Goal: Task Accomplishment & Management: Manage account settings

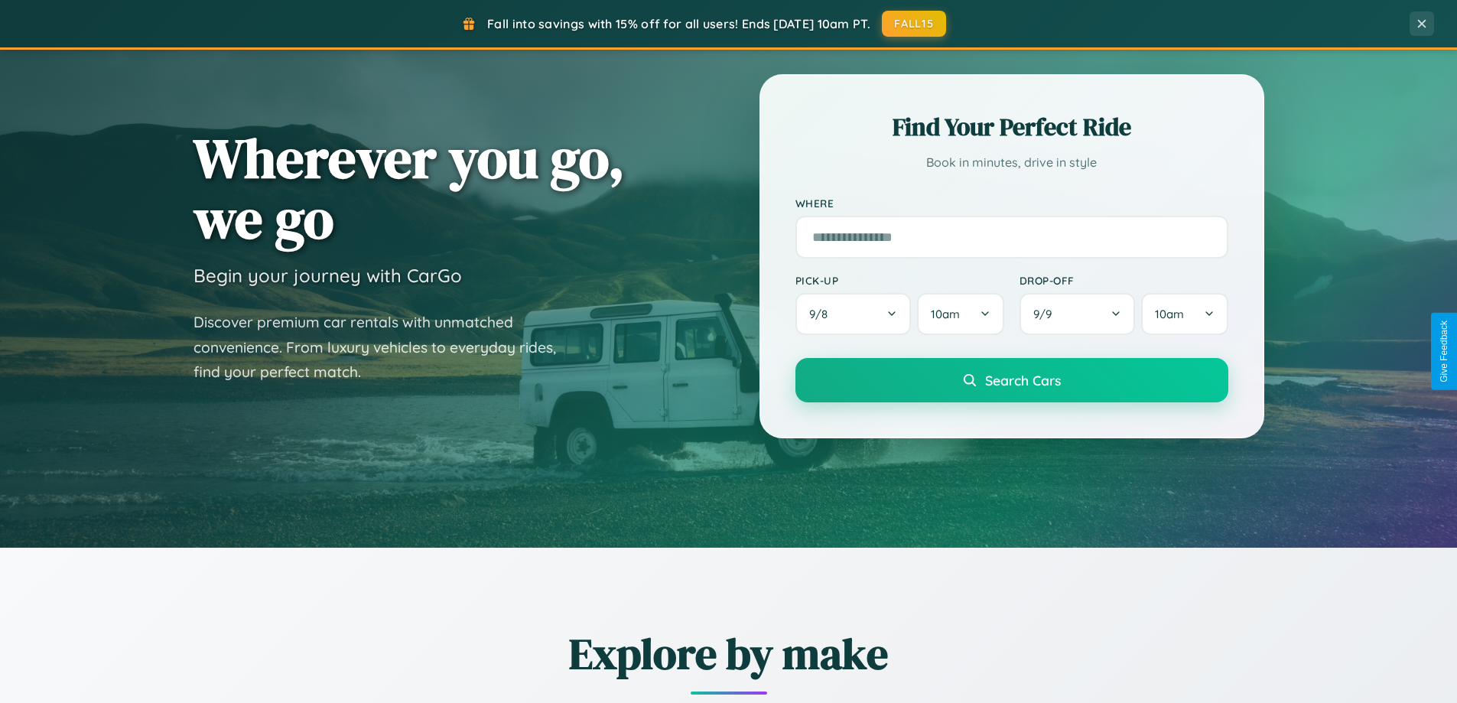
scroll to position [659, 0]
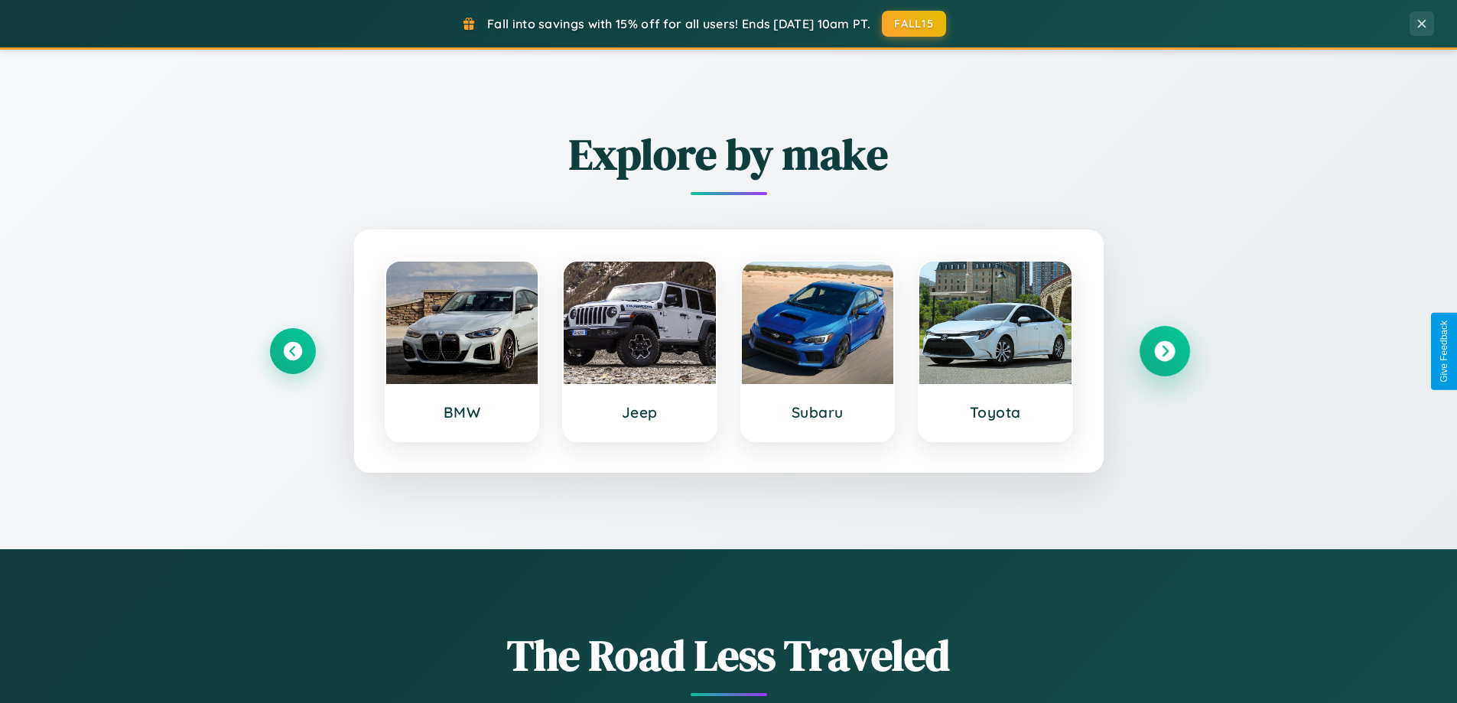
click at [1164, 351] on icon at bounding box center [1164, 351] width 21 height 21
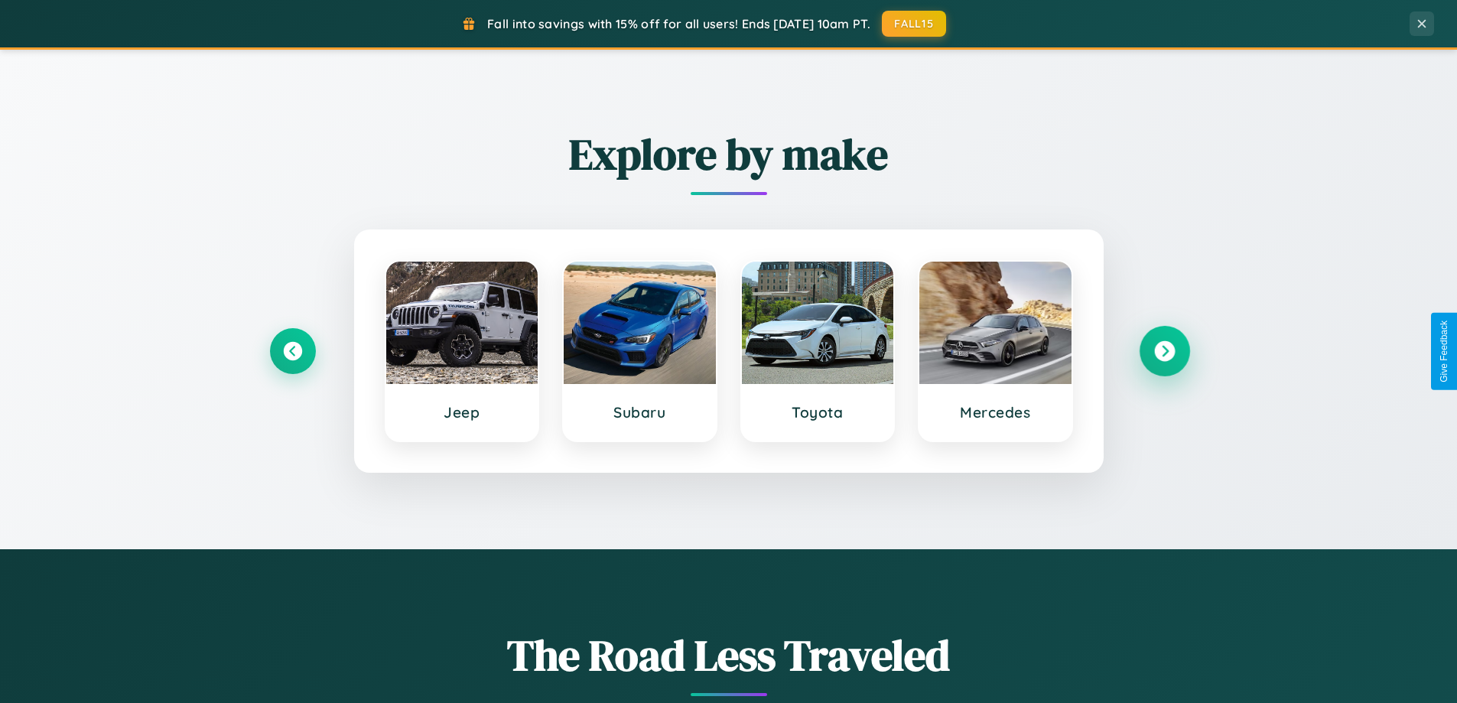
click at [1164, 351] on icon at bounding box center [1164, 351] width 21 height 21
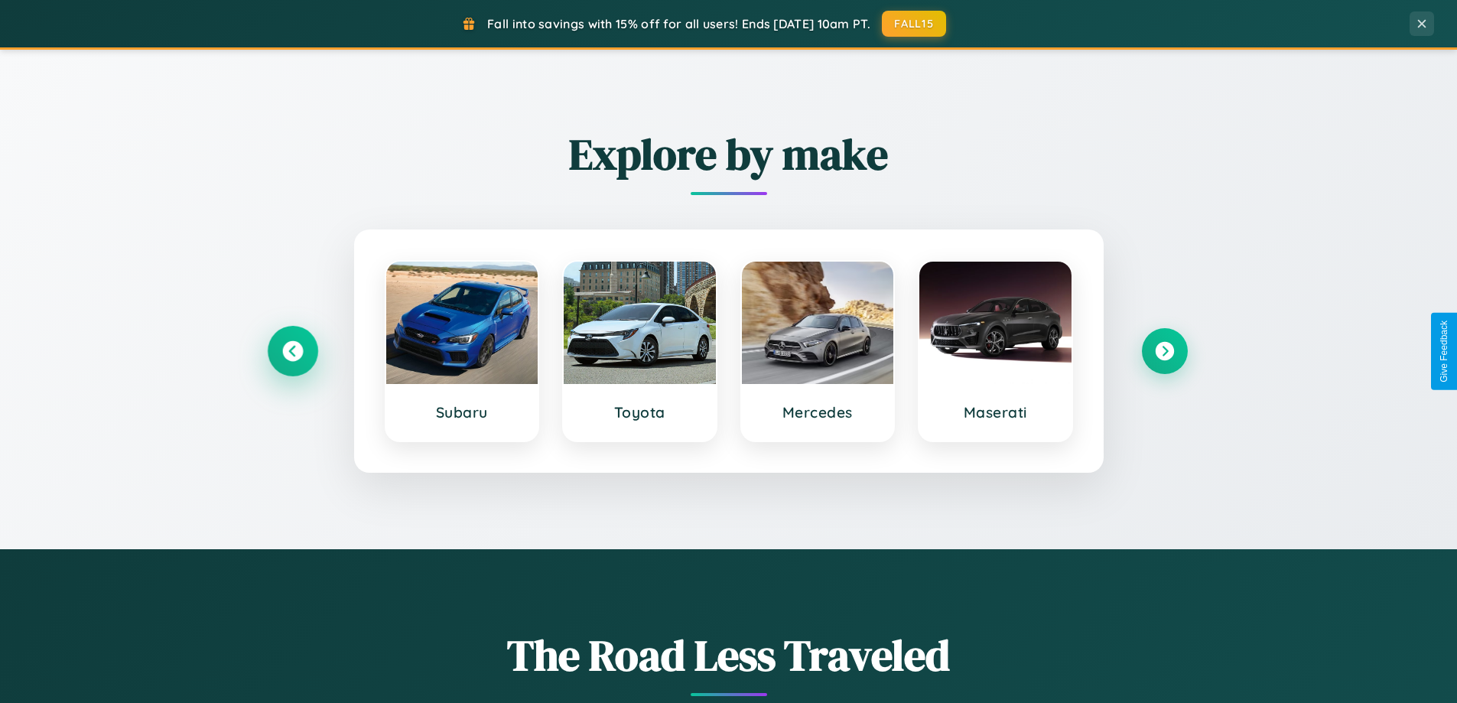
click at [292, 351] on icon at bounding box center [292, 351] width 21 height 21
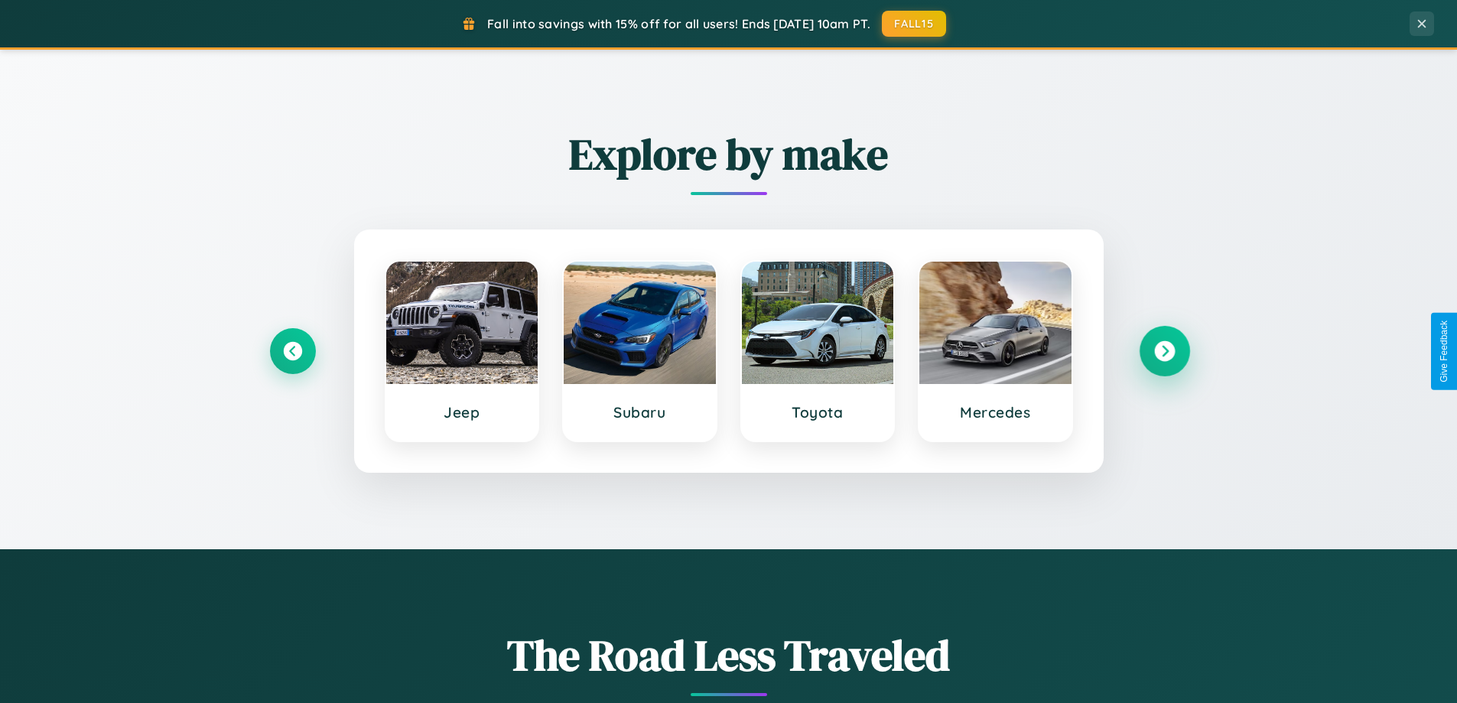
click at [1164, 351] on icon at bounding box center [1164, 351] width 21 height 21
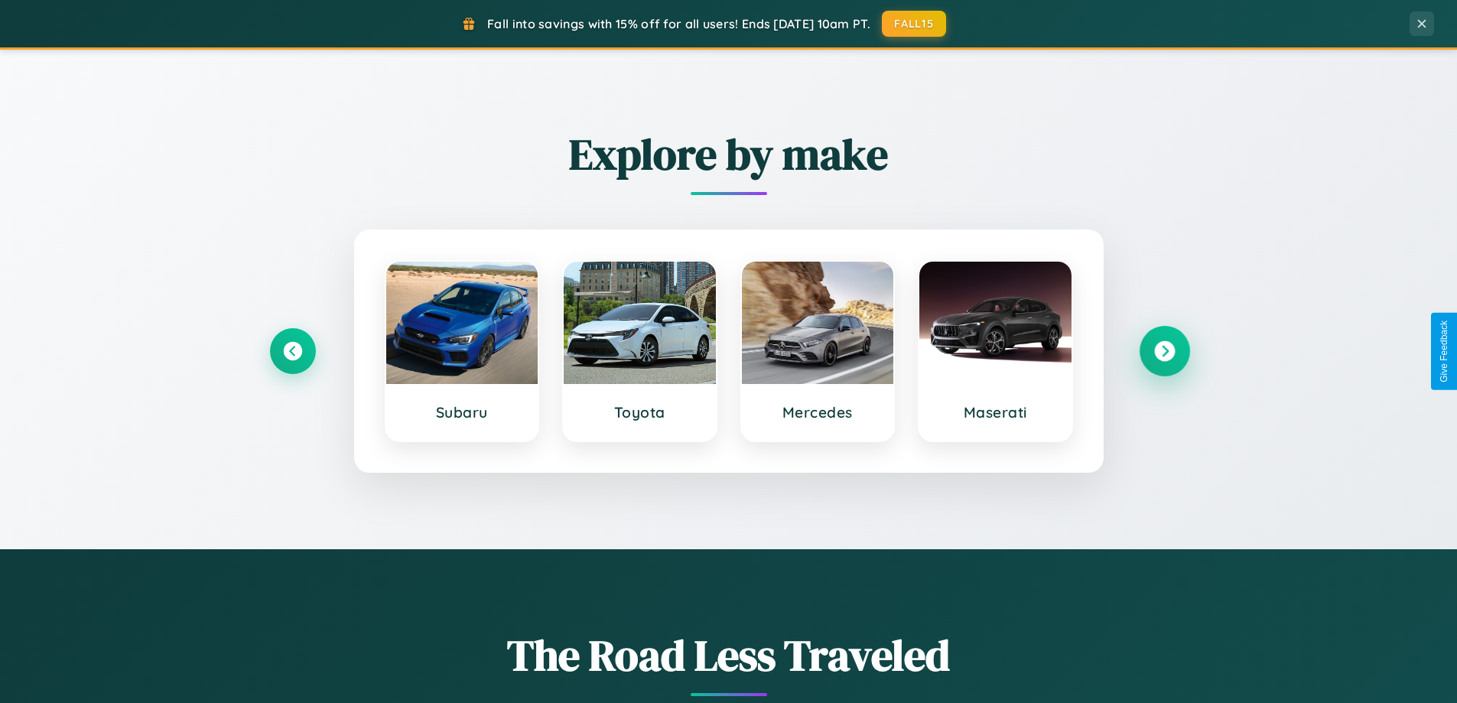
click at [1164, 351] on icon at bounding box center [1164, 351] width 21 height 21
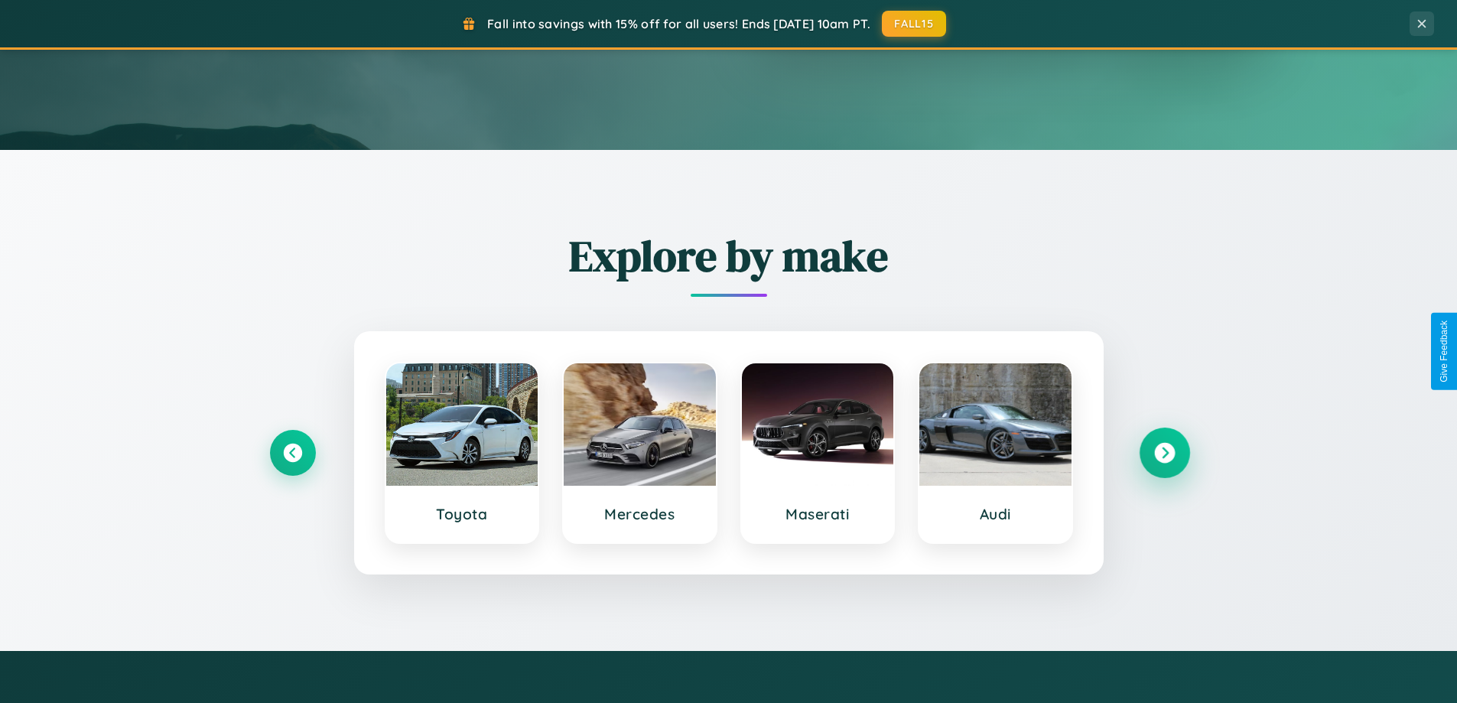
scroll to position [0, 0]
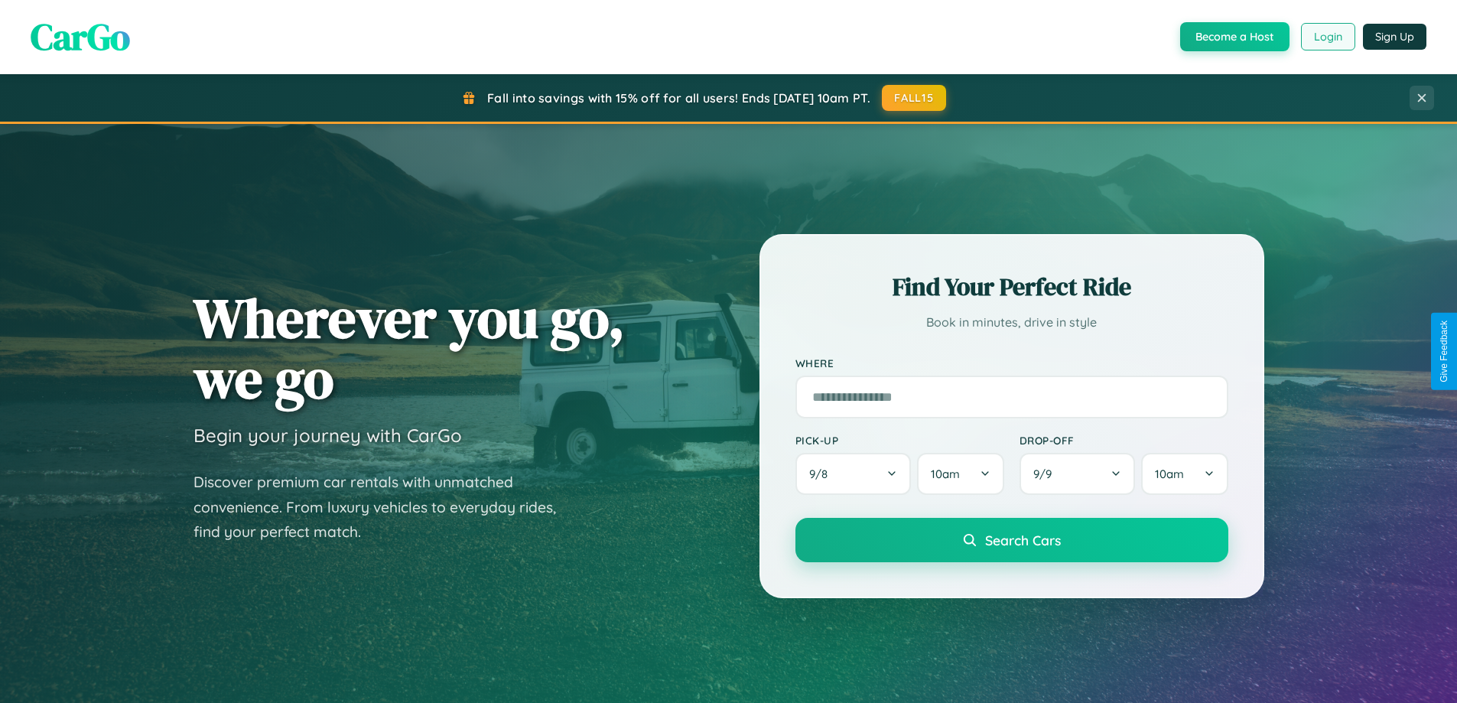
click at [1327, 37] on button "Login" at bounding box center [1328, 37] width 54 height 28
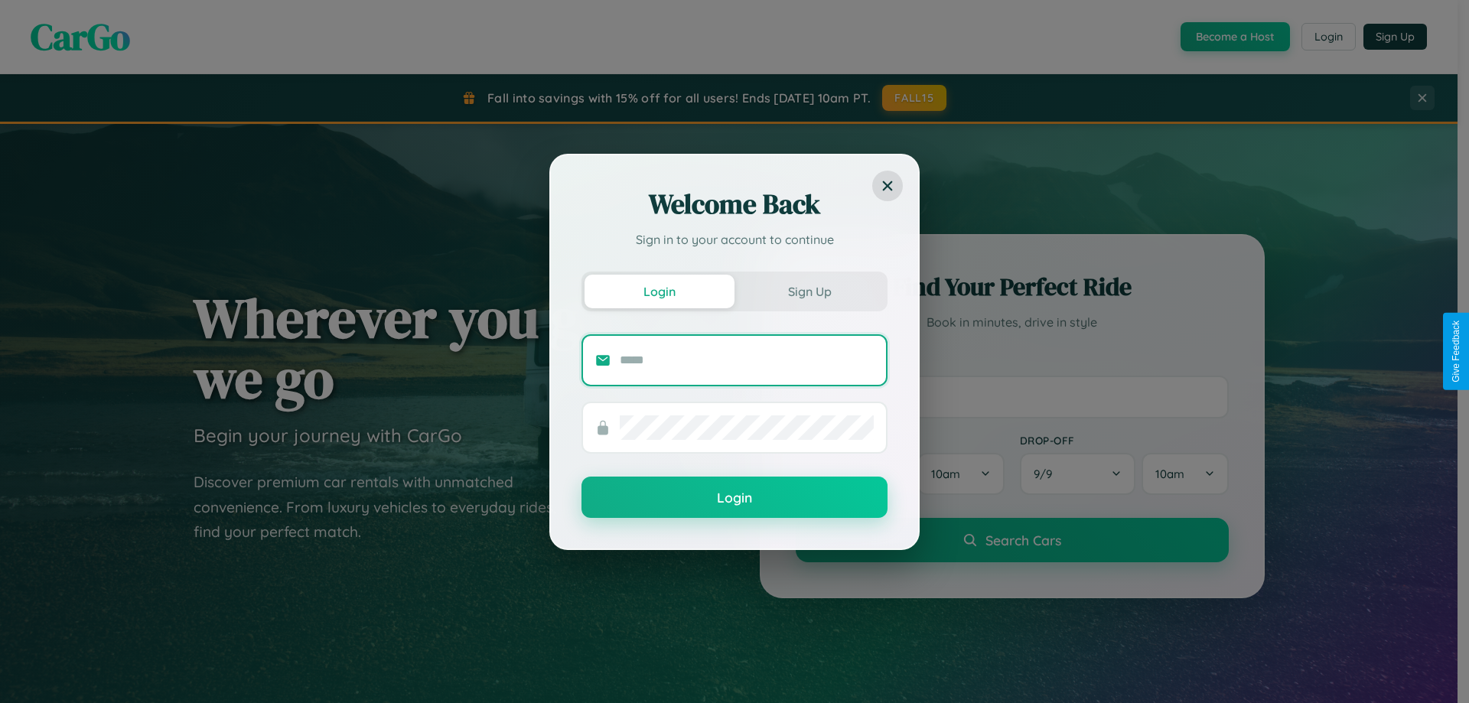
click at [747, 359] on input "text" at bounding box center [747, 360] width 254 height 24
type input "**********"
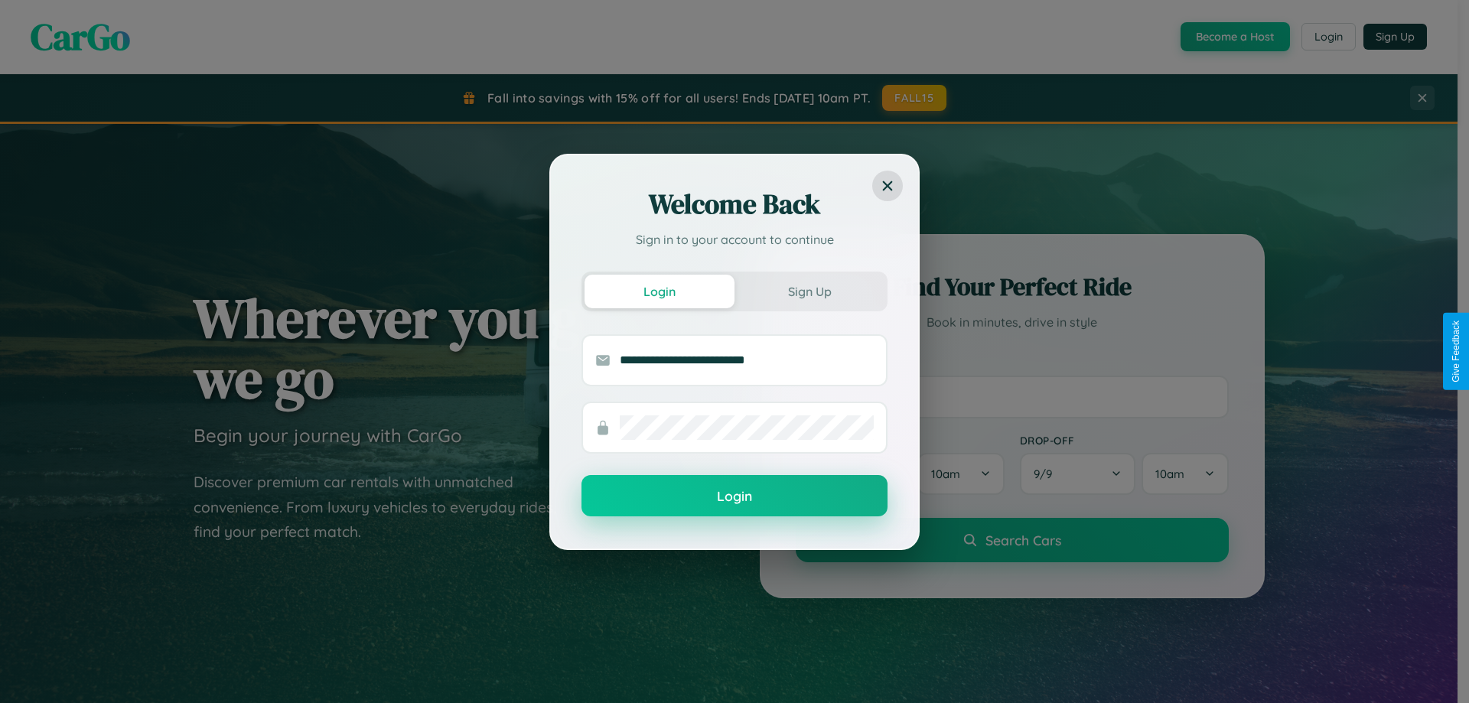
click at [734, 496] on button "Login" at bounding box center [734, 495] width 306 height 41
